Goal: Navigation & Orientation: Find specific page/section

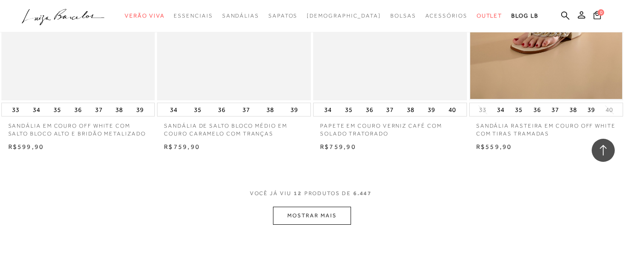
scroll to position [831, 0]
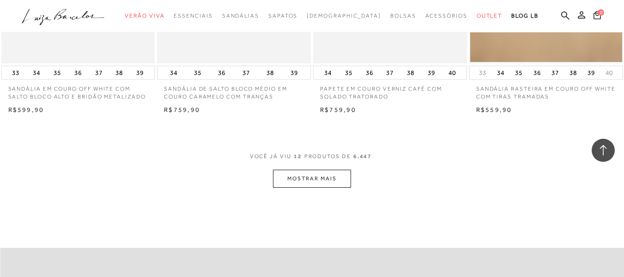
click at [351, 181] on div "VOCê JÁ VIU 12 PRODUTOS DE 6.447 MOSTRAR MAIS" at bounding box center [312, 169] width 624 height 35
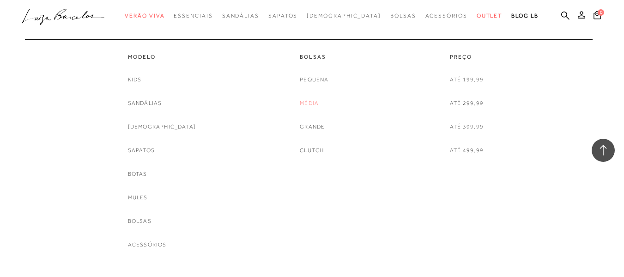
click at [310, 98] on link "Média" at bounding box center [309, 103] width 19 height 10
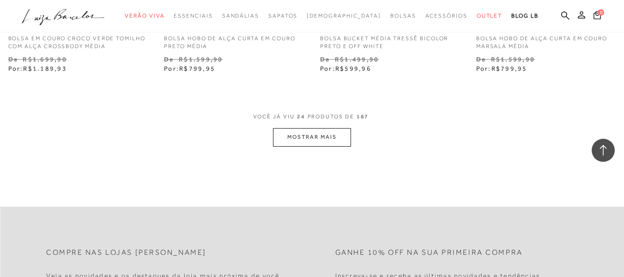
scroll to position [1802, 0]
click at [338, 129] on button "MOSTRAR MAIS" at bounding box center [312, 135] width 78 height 18
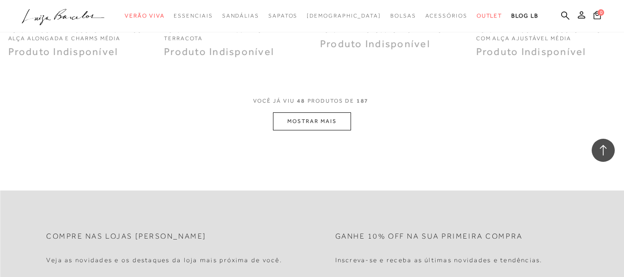
scroll to position [3603, 0]
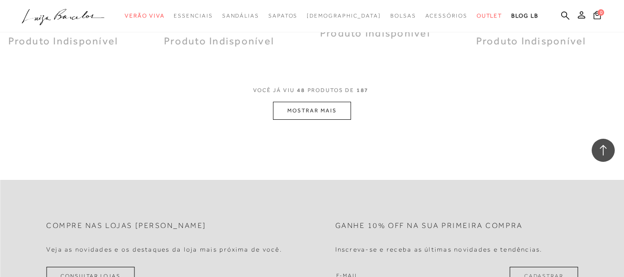
click at [299, 107] on button "MOSTRAR MAIS" at bounding box center [312, 111] width 78 height 18
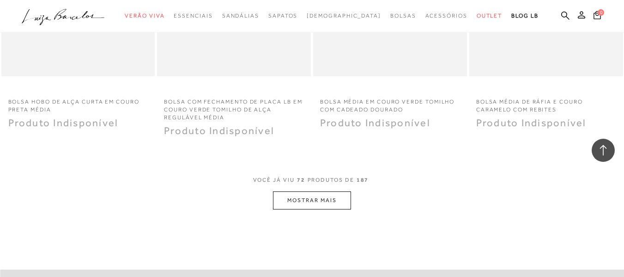
scroll to position [5312, 0]
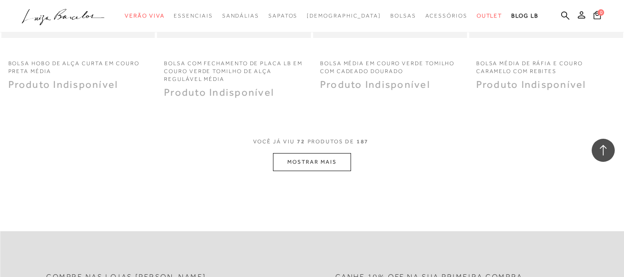
click at [336, 156] on button "MOSTRAR MAIS" at bounding box center [312, 162] width 78 height 18
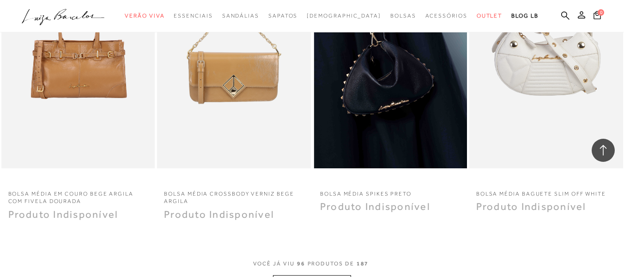
scroll to position [7114, 0]
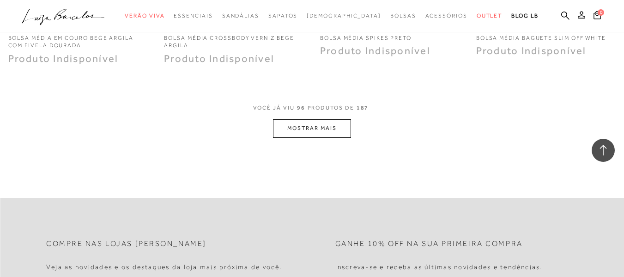
click at [334, 122] on button "MOSTRAR MAIS" at bounding box center [312, 128] width 78 height 18
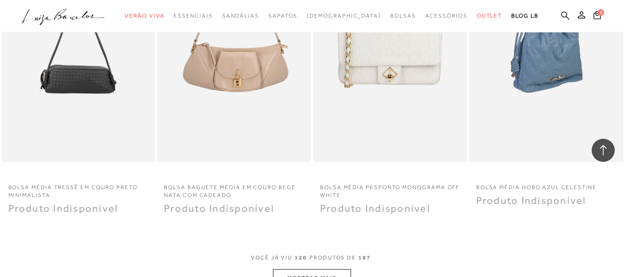
scroll to position [8823, 0]
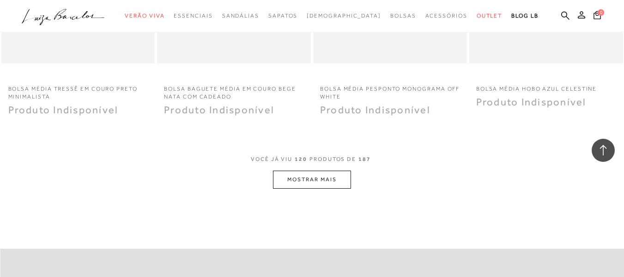
click at [310, 170] on button "MOSTRAR MAIS" at bounding box center [312, 179] width 78 height 18
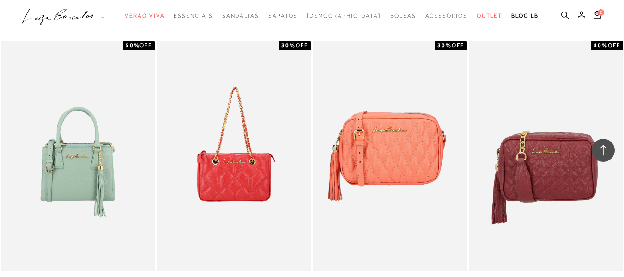
scroll to position [9192, 0]
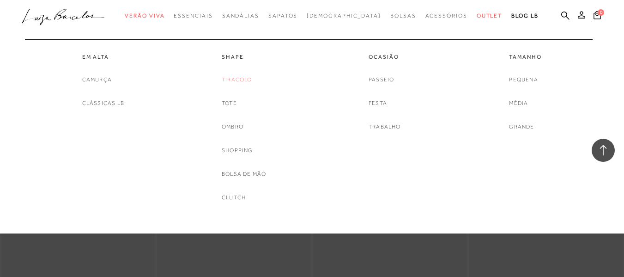
click at [247, 80] on link "Tiracolo" at bounding box center [237, 80] width 30 height 10
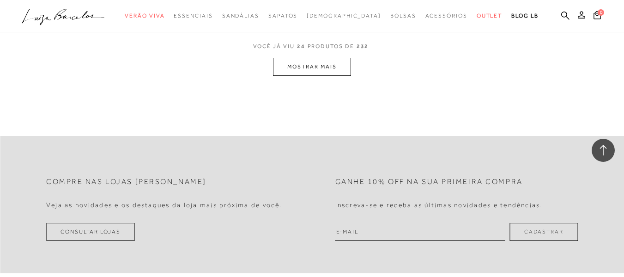
scroll to position [1802, 0]
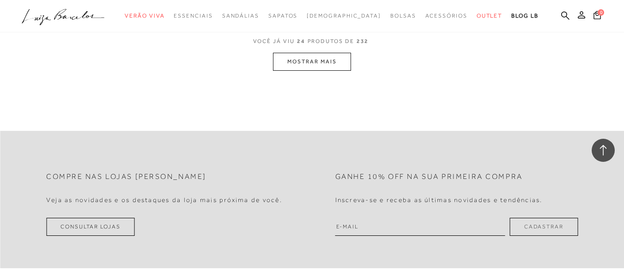
click at [303, 69] on button "MOSTRAR MAIS" at bounding box center [312, 62] width 78 height 18
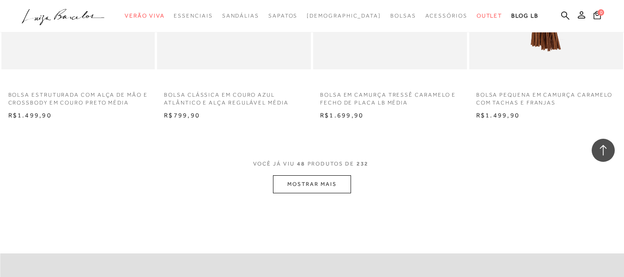
scroll to position [3507, 0]
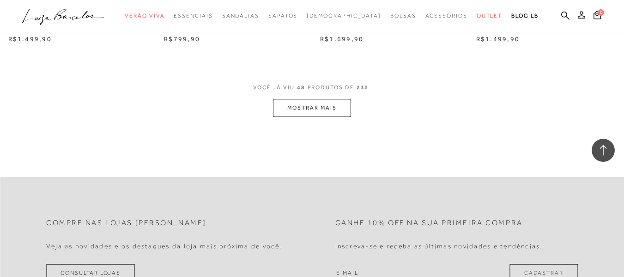
click at [330, 112] on button "MOSTRAR MAIS" at bounding box center [312, 108] width 78 height 18
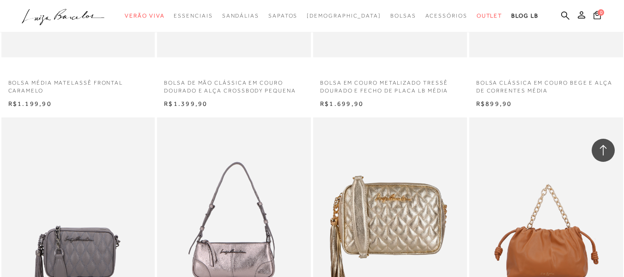
scroll to position [4616, 0]
